Goal: Task Accomplishment & Management: Manage account settings

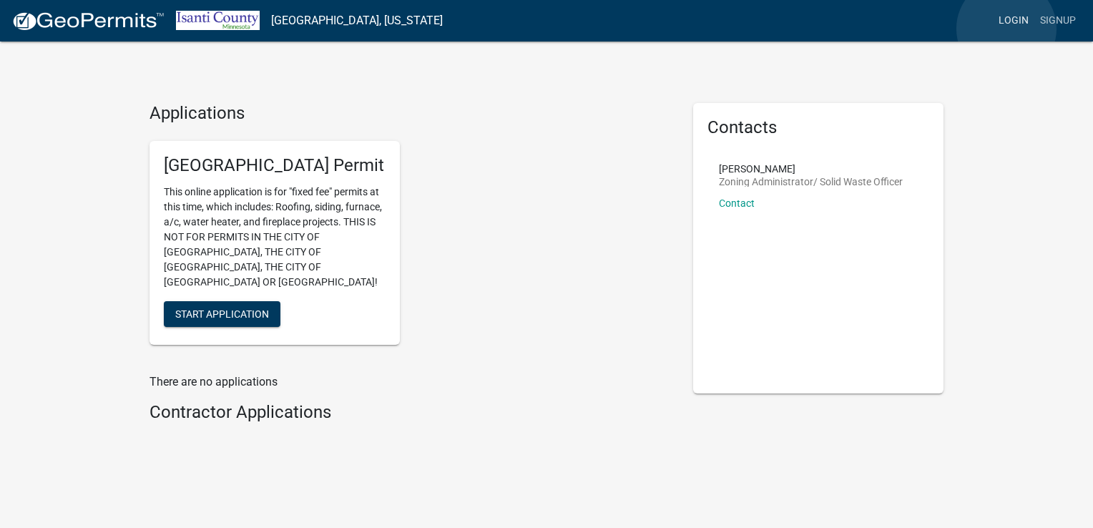
click at [1006, 29] on link "Login" at bounding box center [1013, 20] width 41 height 27
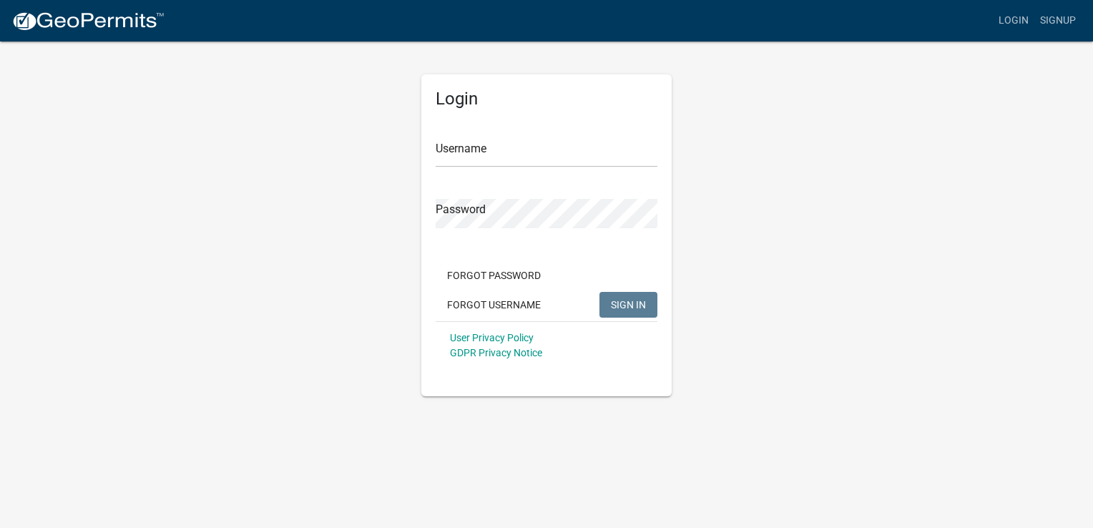
click at [476, 170] on form "Username Password Forgot Password Forgot Username SIGN IN User Privacy Policy G…" at bounding box center [547, 243] width 222 height 251
click at [470, 144] on input "Username" at bounding box center [547, 152] width 222 height 29
type input "[EMAIL_ADDRESS][DOMAIN_NAME]"
click at [628, 309] on span "SIGN IN" at bounding box center [628, 303] width 35 height 11
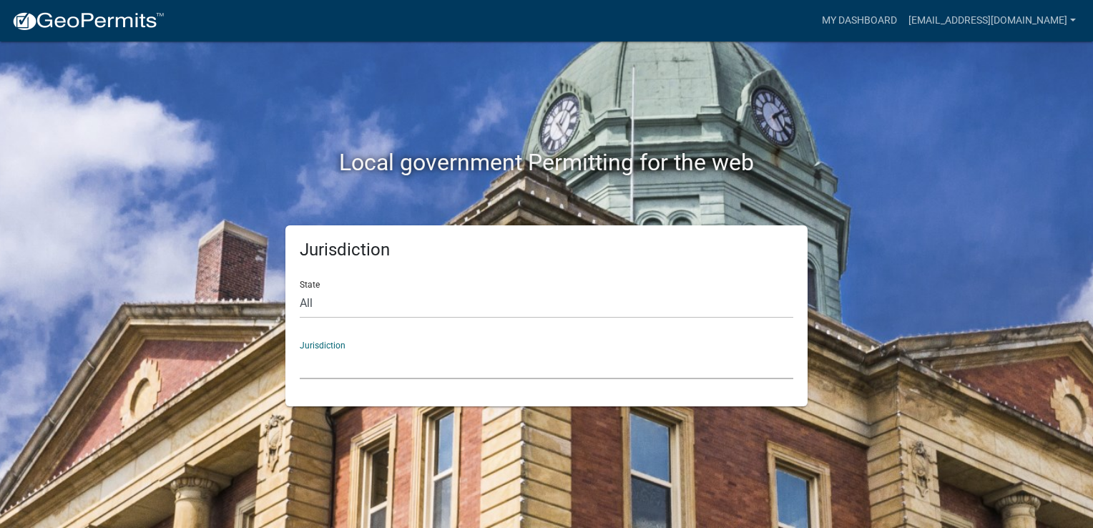
drag, startPoint x: 504, startPoint y: 360, endPoint x: 506, endPoint y: 342, distance: 18.8
click at [506, 342] on div "Jurisdiction [GEOGRAPHIC_DATA], [US_STATE] [GEOGRAPHIC_DATA], [US_STATE][PERSON…" at bounding box center [547, 354] width 494 height 49
